Goal: Consume media (video, audio)

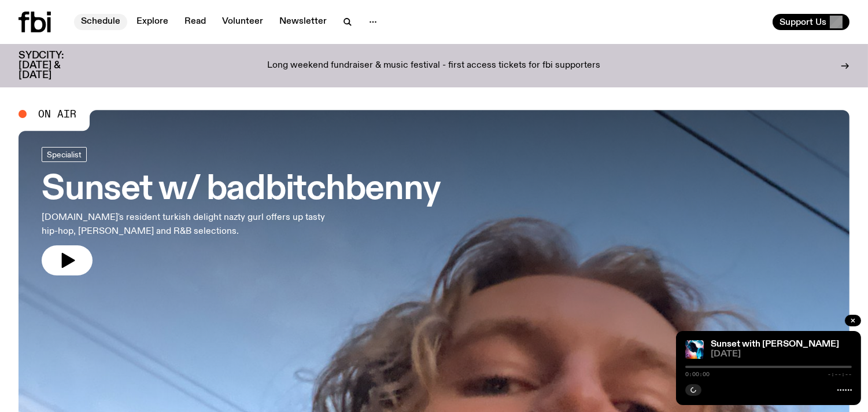
click at [96, 22] on link "Schedule" at bounding box center [100, 22] width 53 height 16
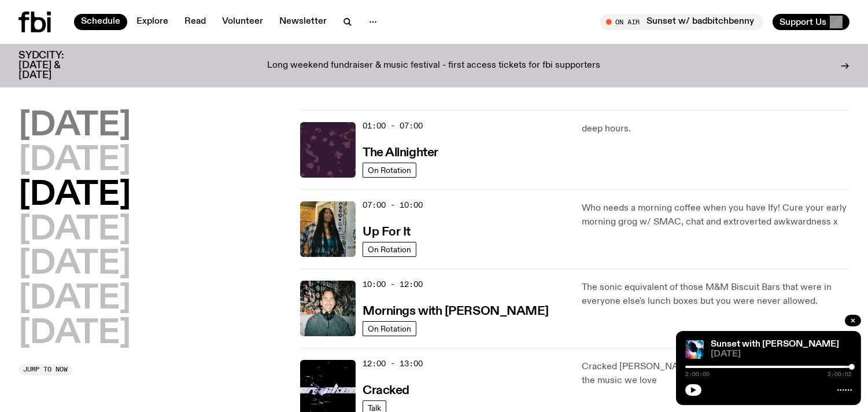
click at [97, 128] on h2 "[DATE]" at bounding box center [74, 126] width 112 height 32
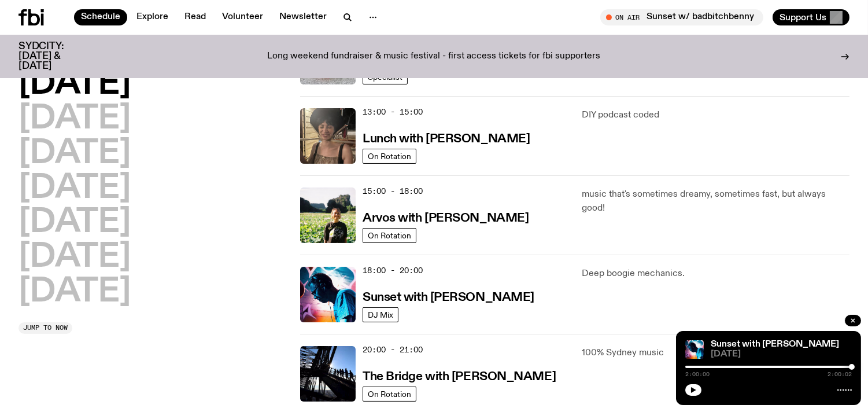
scroll to position [328, 0]
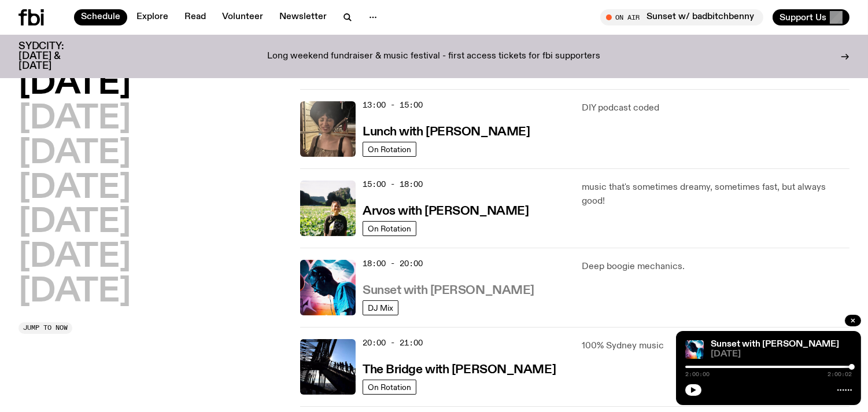
click at [503, 284] on h3 "Sunset with [PERSON_NAME]" at bounding box center [448, 290] width 172 height 12
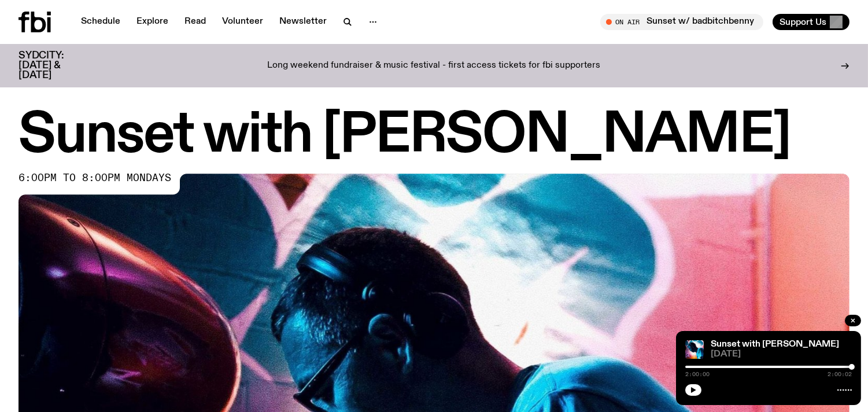
click at [701, 368] on div "2:00:00 2:00:02" at bounding box center [768, 370] width 166 height 14
click at [701, 361] on div "Sunset with [PERSON_NAME] [DATE] 2:00:00 2:00:02" at bounding box center [768, 368] width 185 height 74
click at [699, 366] on div at bounding box center [768, 366] width 166 height 2
click at [694, 380] on div "Sunset with [PERSON_NAME] [DATE] 0:10:22 2:00:02" at bounding box center [768, 368] width 185 height 74
click at [692, 386] on icon "button" at bounding box center [693, 389] width 7 height 7
